Goal: Use online tool/utility: Utilize a website feature to perform a specific function

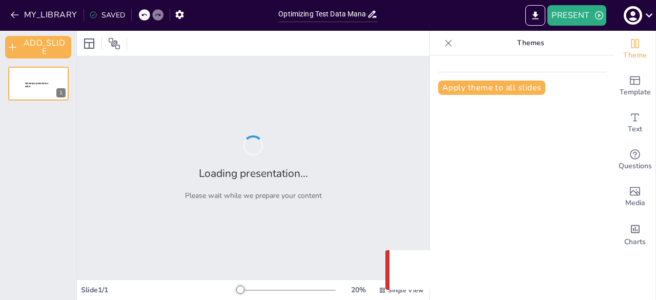
type input "Optimizing Test Data Management: A Comprehensive Refresh Strategy for Spring 2 …"
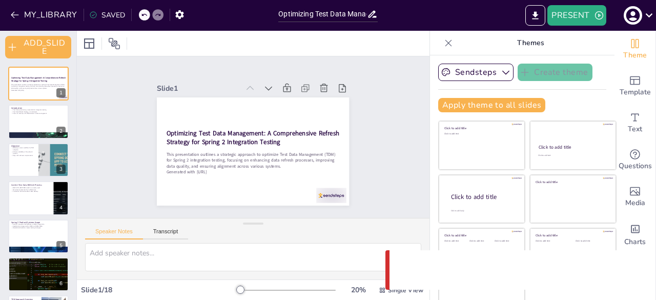
checkbox input "true"
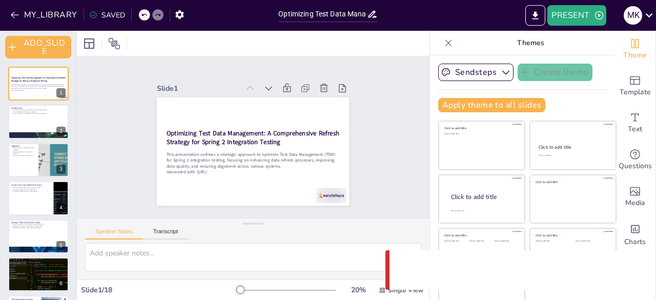
checkbox input "true"
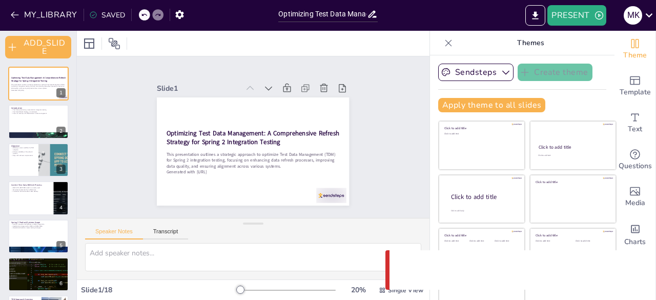
checkbox input "true"
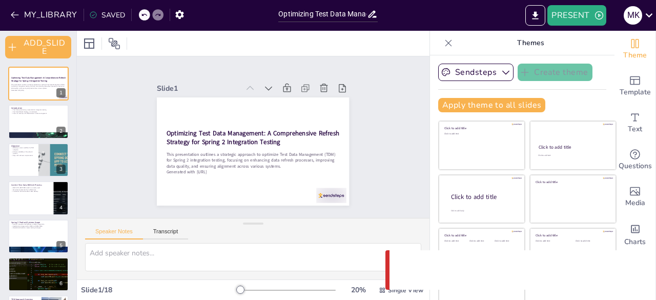
checkbox input "true"
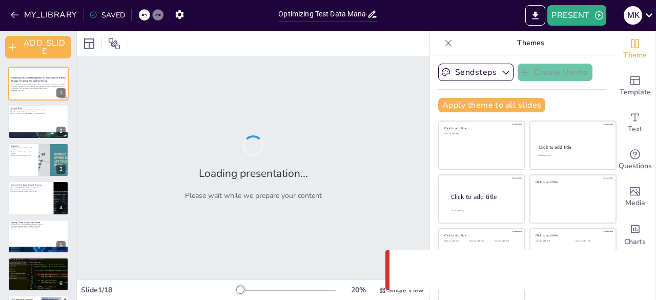
checkbox input "true"
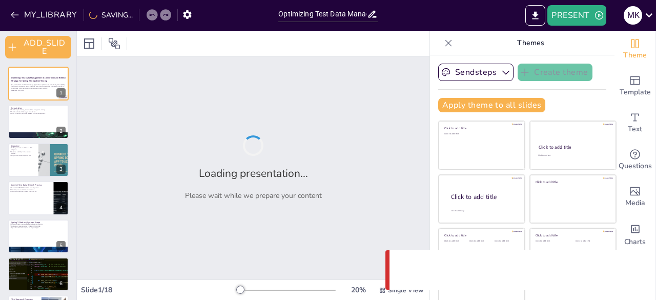
checkbox input "true"
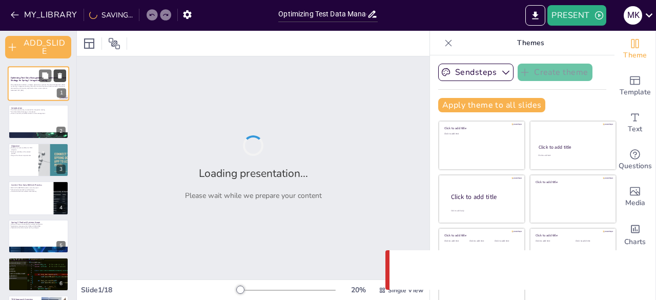
checkbox input "true"
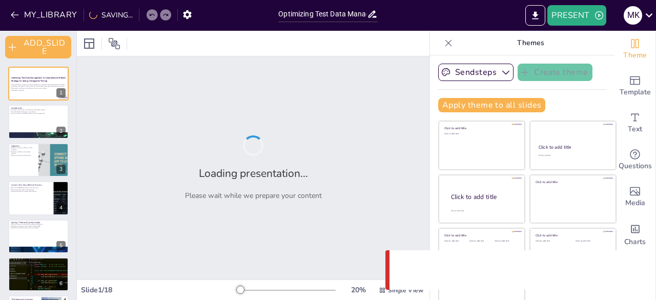
checkbox input "true"
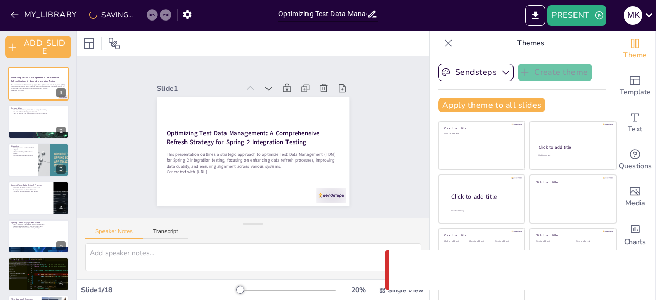
checkbox input "true"
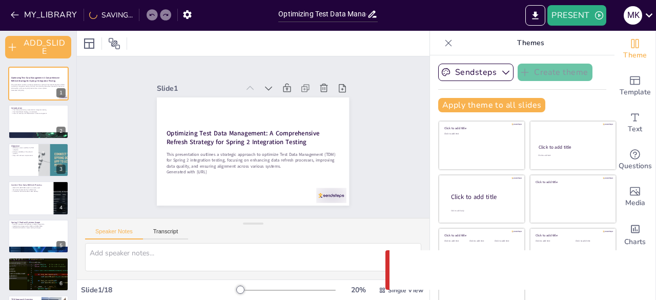
checkbox input "true"
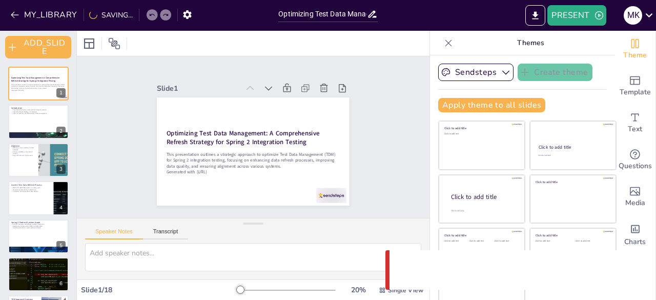
checkbox input "true"
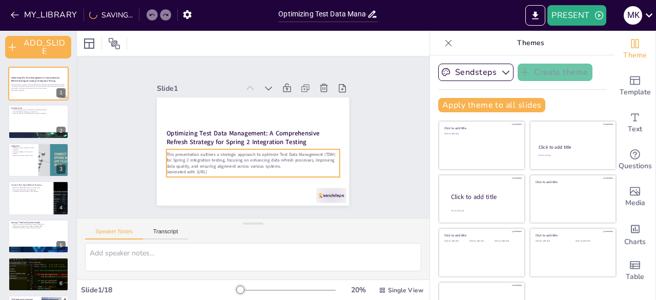
checkbox input "true"
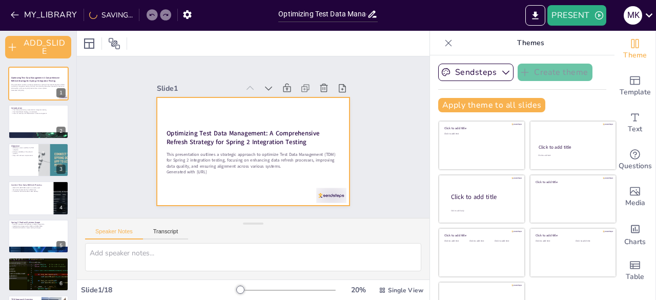
scroll to position [29, 0]
checkbox input "true"
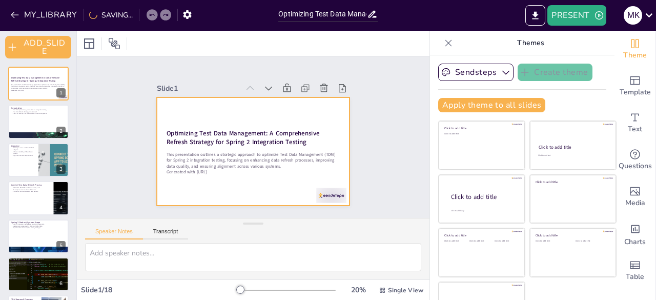
checkbox input "true"
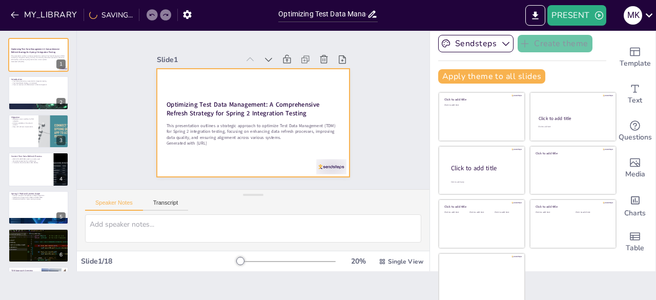
scroll to position [0, 0]
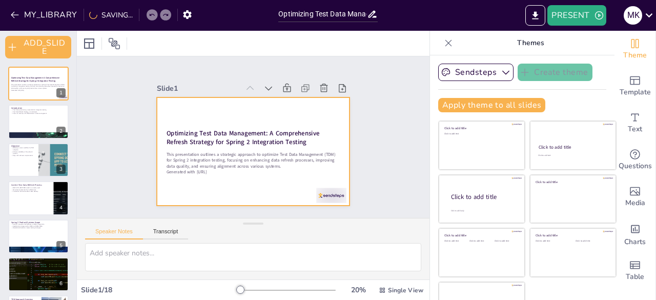
checkbox input "true"
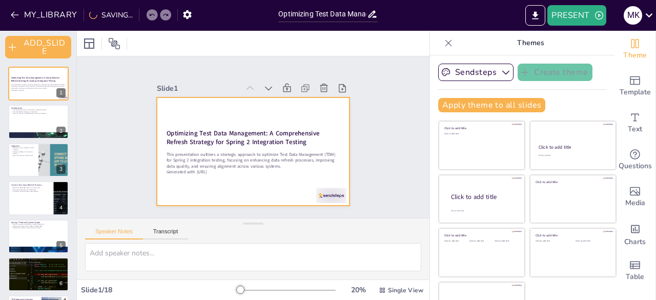
checkbox input "true"
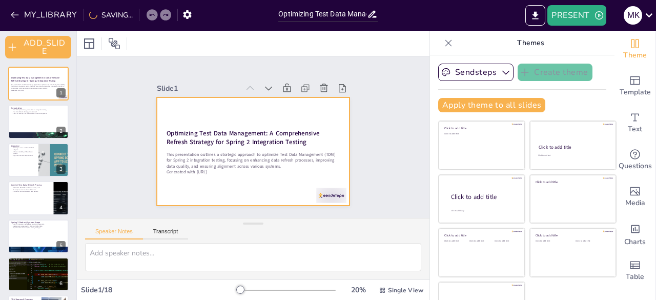
checkbox input "true"
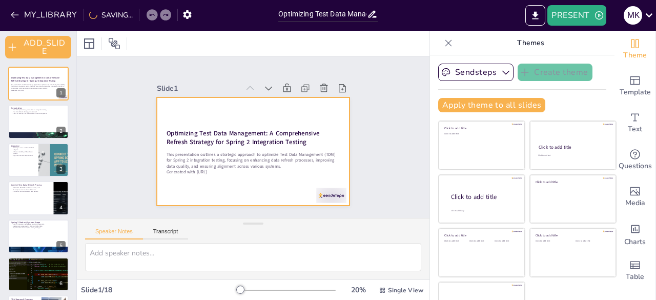
checkbox input "true"
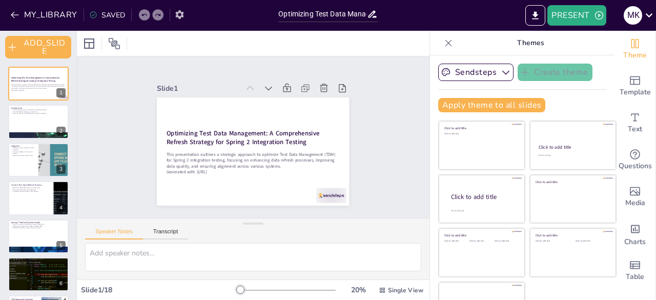
click at [181, 14] on icon "button" at bounding box center [179, 14] width 11 height 11
click at [180, 14] on icon "button" at bounding box center [179, 14] width 8 height 9
